Goal: Task Accomplishment & Management: Use online tool/utility

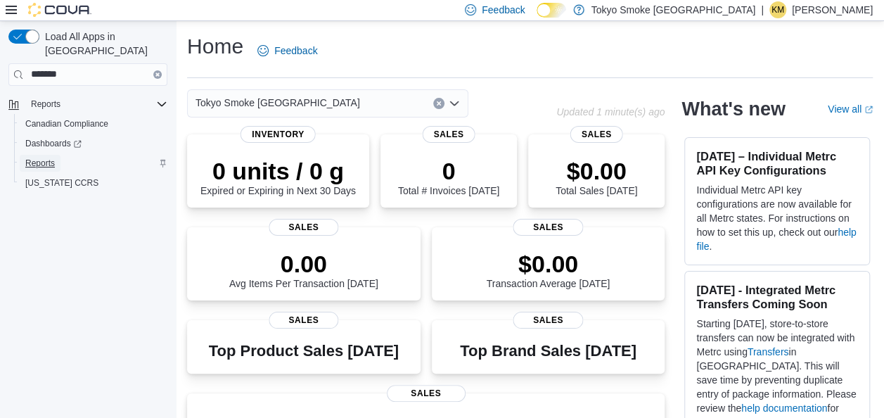
click at [26, 158] on span "Reports" at bounding box center [40, 163] width 30 height 11
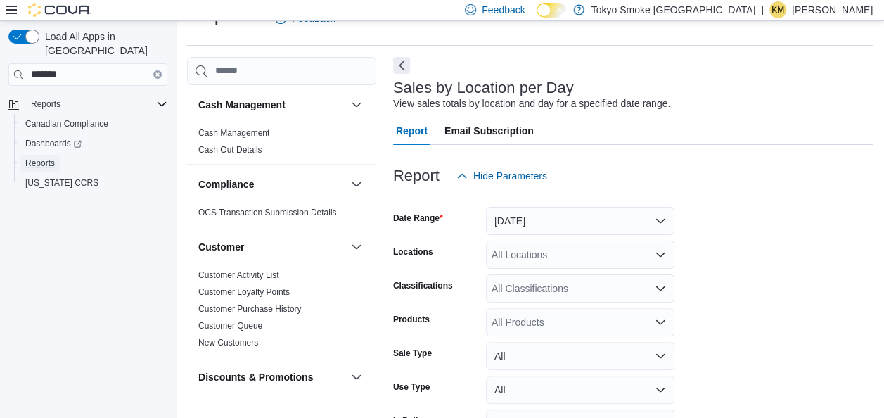
scroll to position [120, 0]
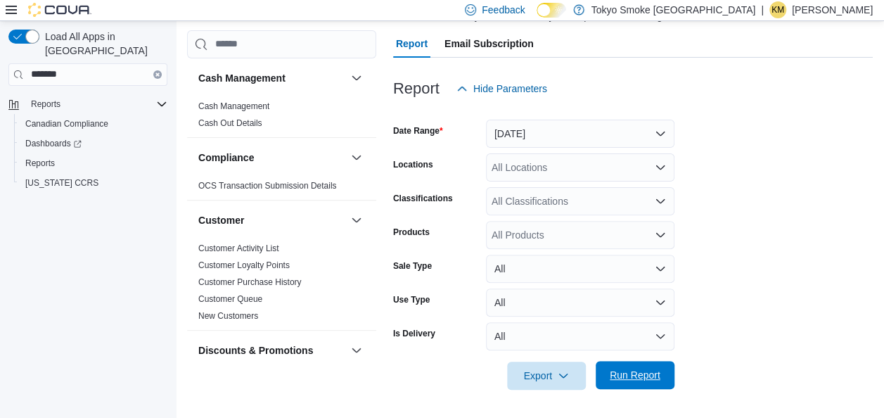
click at [633, 380] on span "Run Report" at bounding box center [635, 375] width 51 height 14
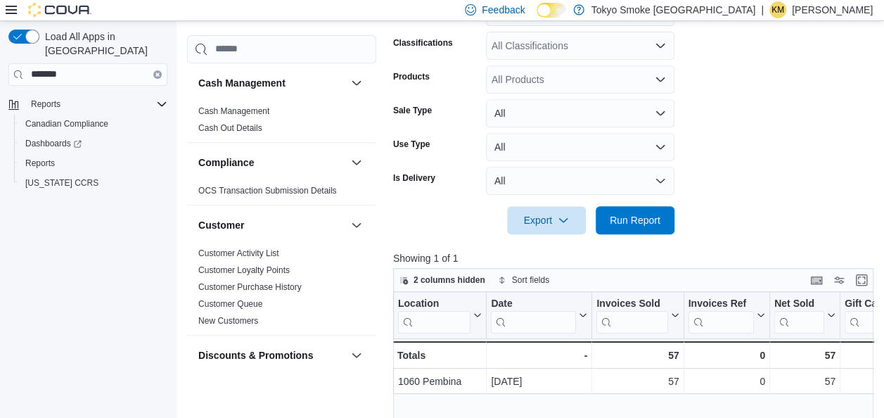
scroll to position [293, 0]
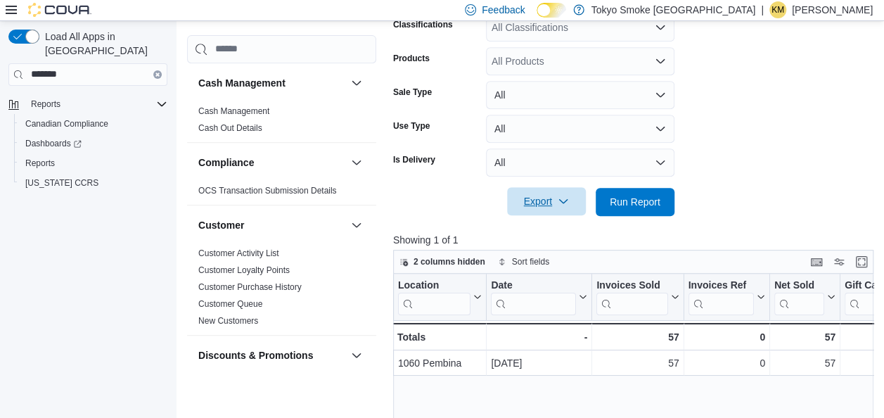
click at [523, 212] on span "Export" at bounding box center [547, 201] width 62 height 28
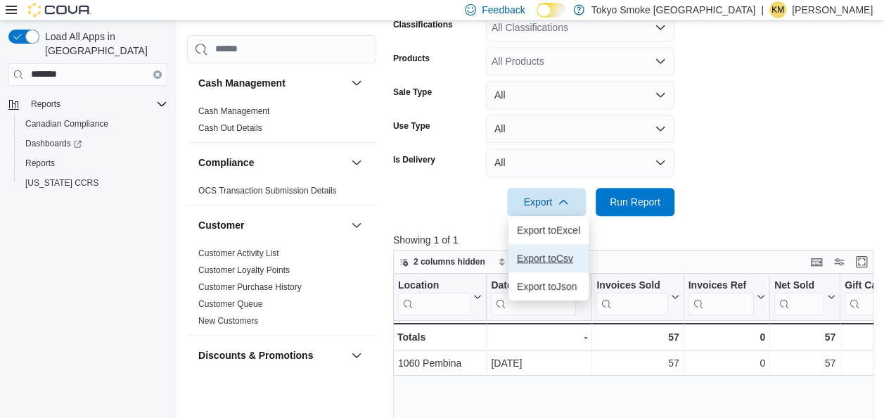
click at [535, 258] on span "Export to Csv" at bounding box center [548, 258] width 63 height 11
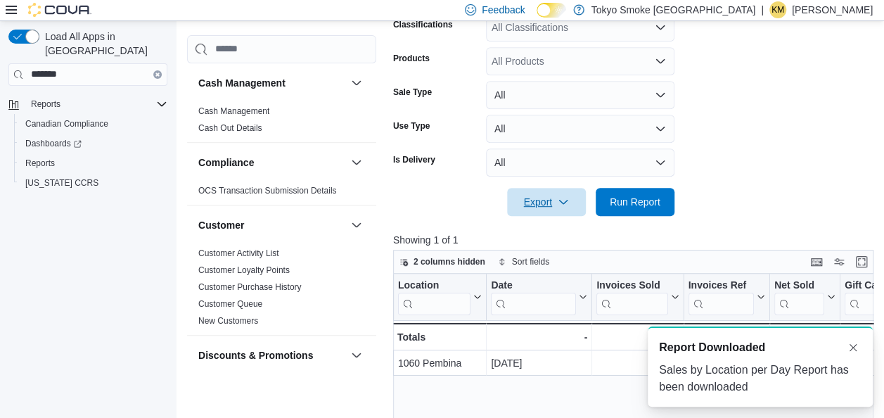
scroll to position [0, 0]
click at [873, 144] on form "Date Range Yesterday Locations All Locations Classifications All Classification…" at bounding box center [635, 72] width 485 height 287
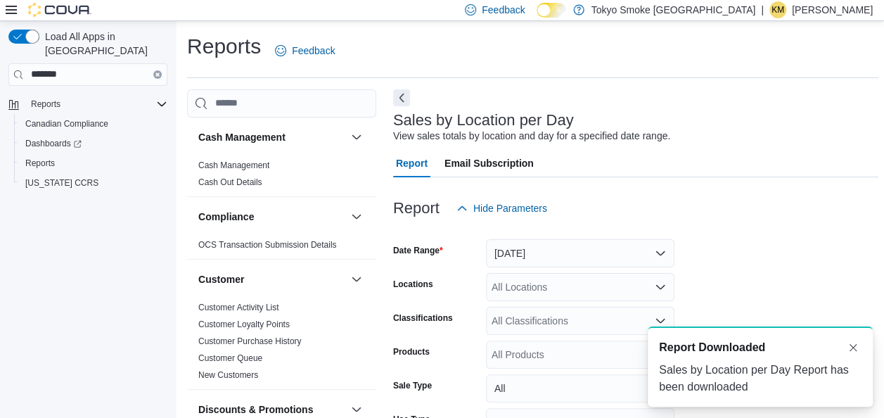
click at [834, 12] on p "[PERSON_NAME]" at bounding box center [832, 9] width 81 height 17
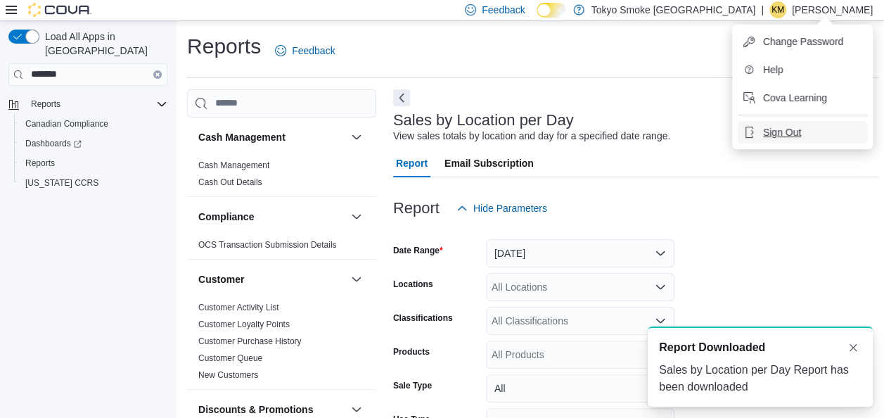
click at [782, 134] on span "Sign Out" at bounding box center [782, 132] width 38 height 14
